Goal: Information Seeking & Learning: Stay updated

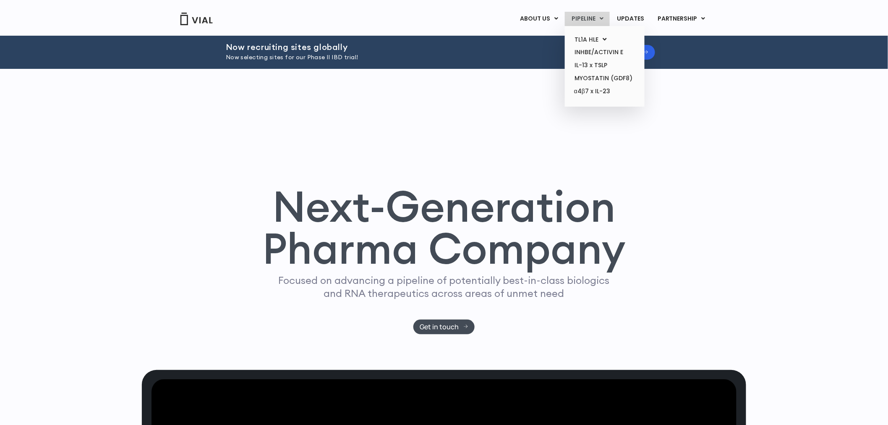
click at [592, 24] on link "PIPELINE" at bounding box center [587, 19] width 45 height 14
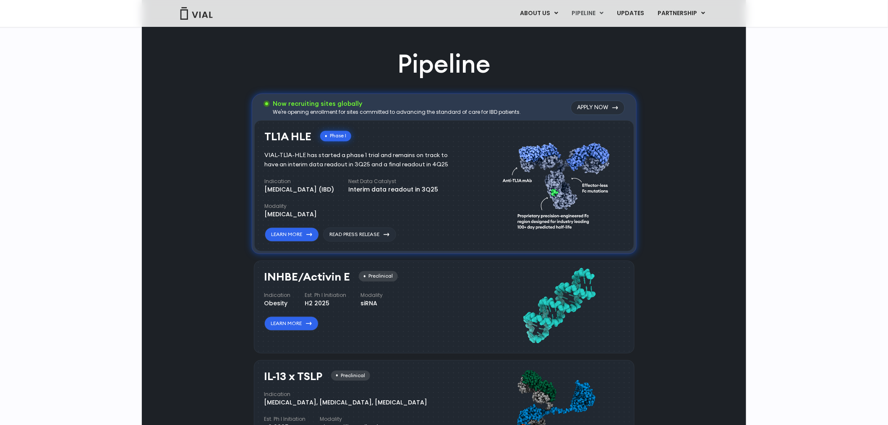
scroll to position [342, 0]
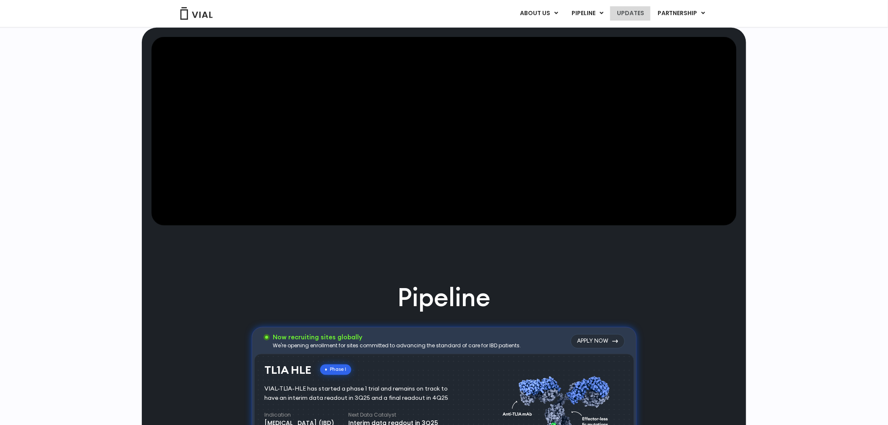
click at [634, 18] on link "UPDATES" at bounding box center [630, 13] width 40 height 14
